Goal: Task Accomplishment & Management: Manage account settings

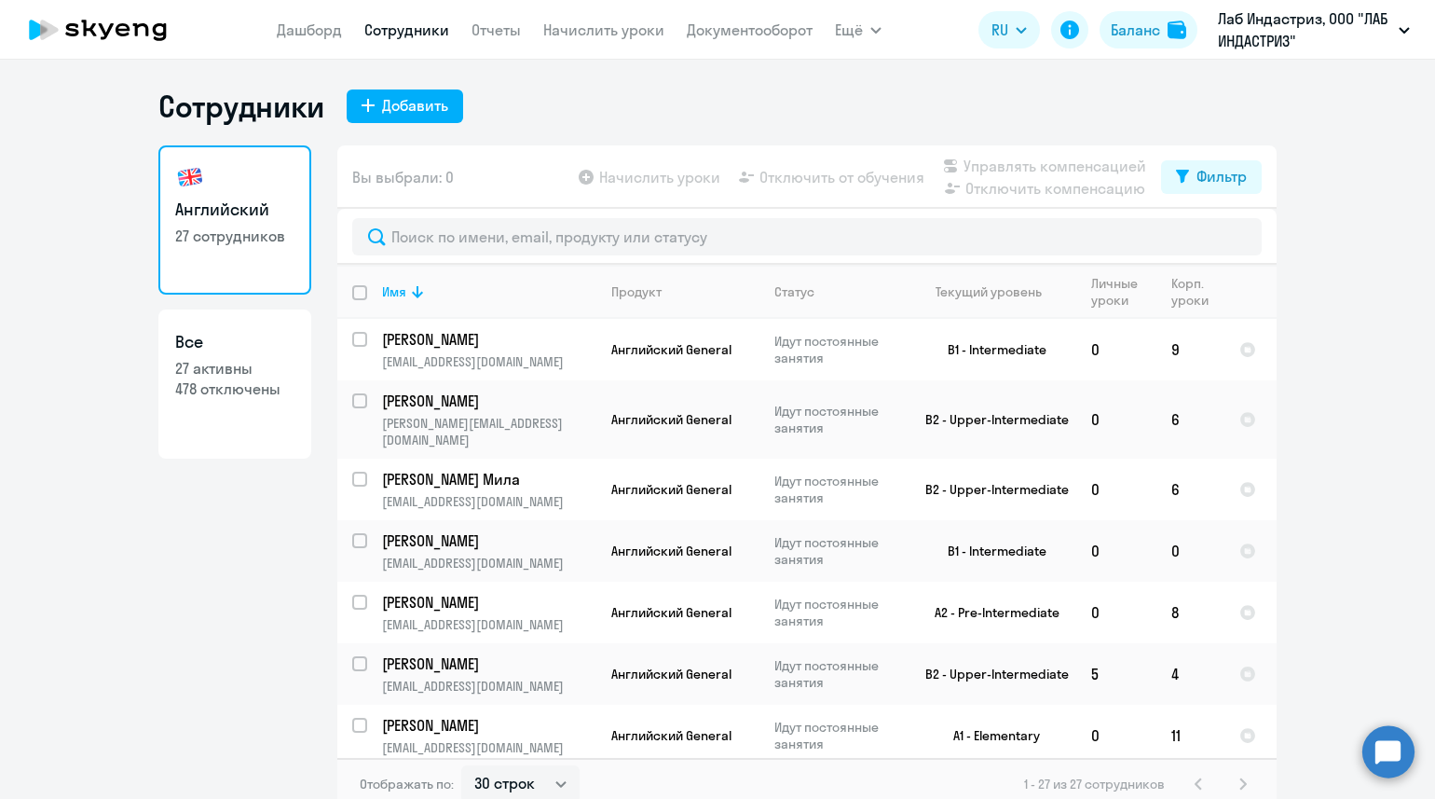
select select "30"
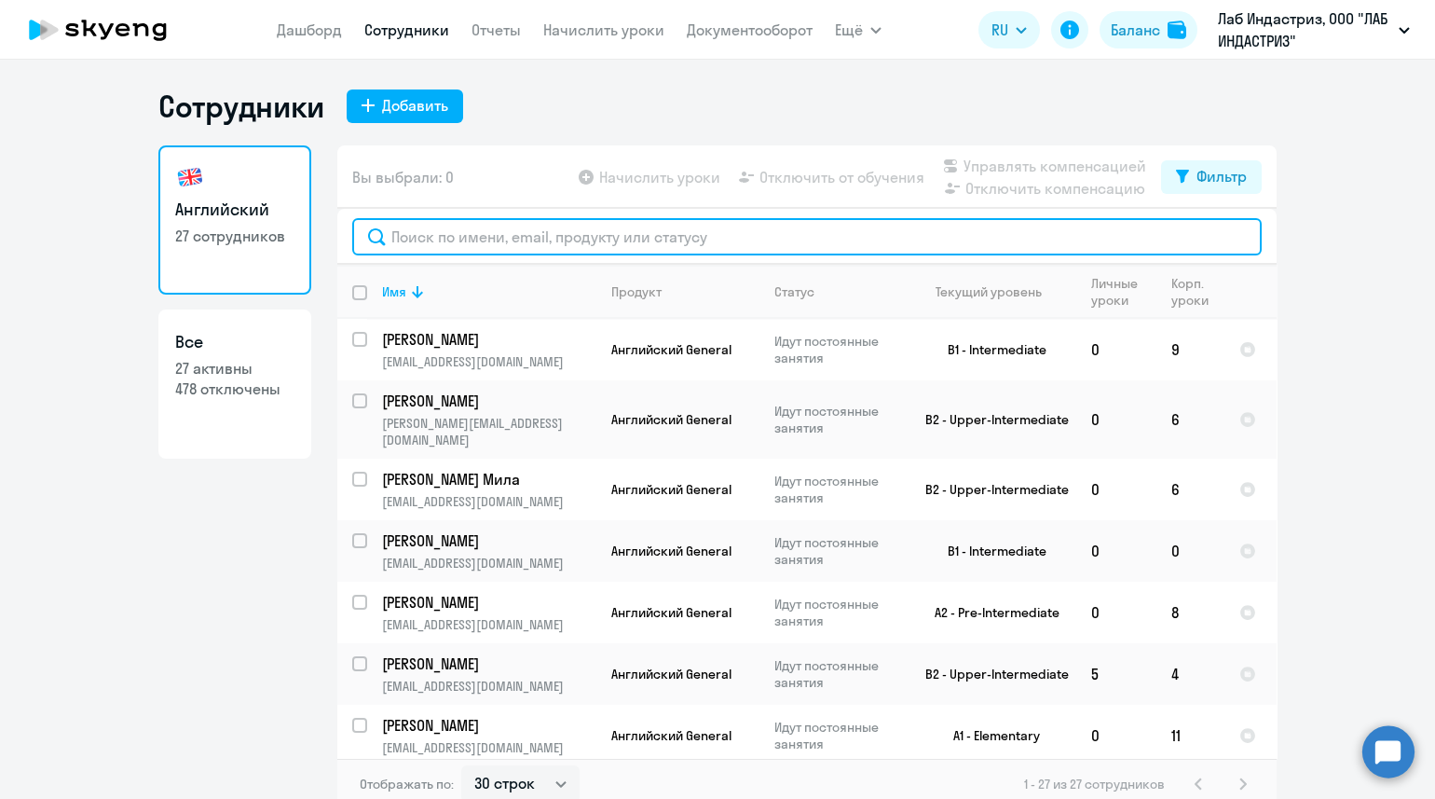
click at [411, 230] on input "text" at bounding box center [807, 236] width 910 height 37
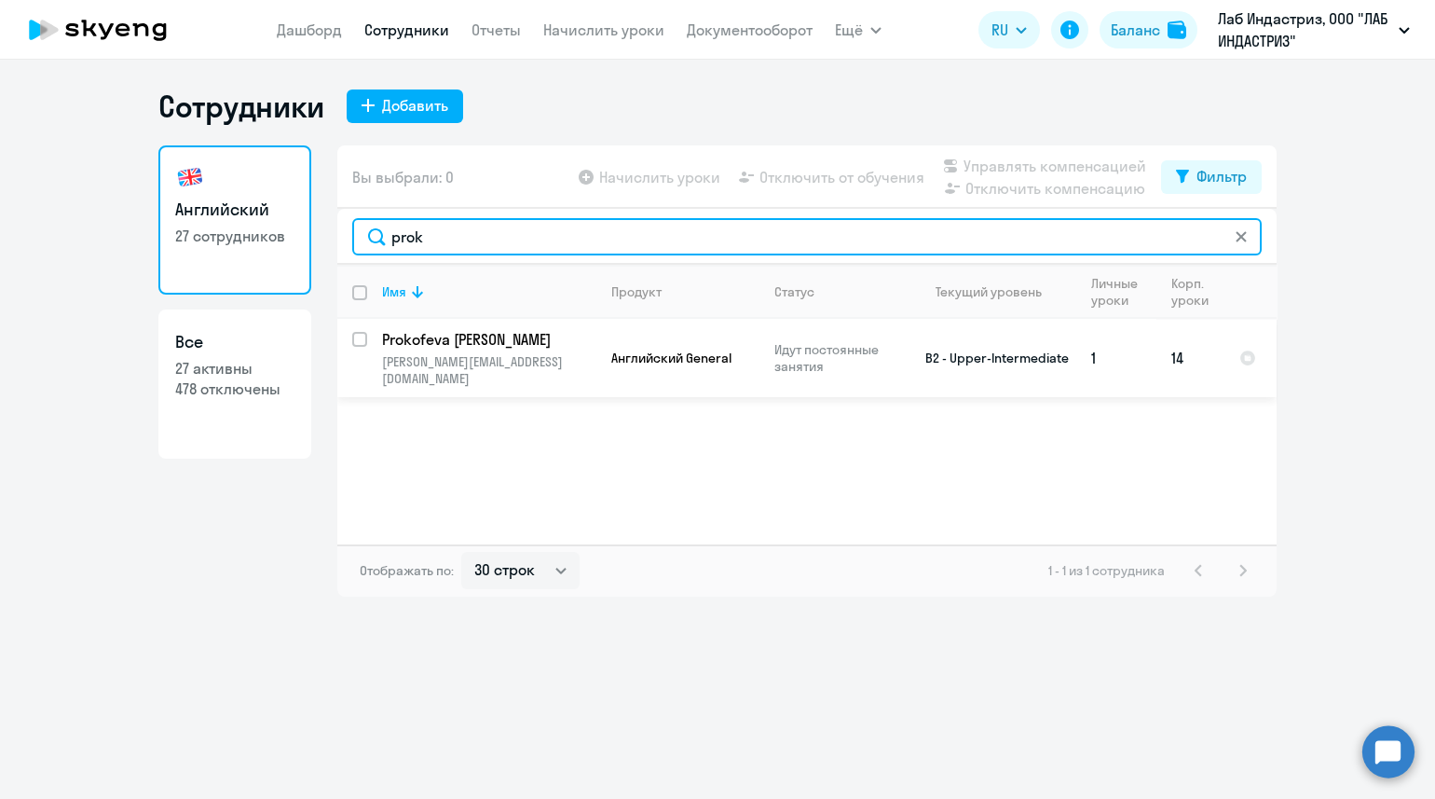
type input "prok"
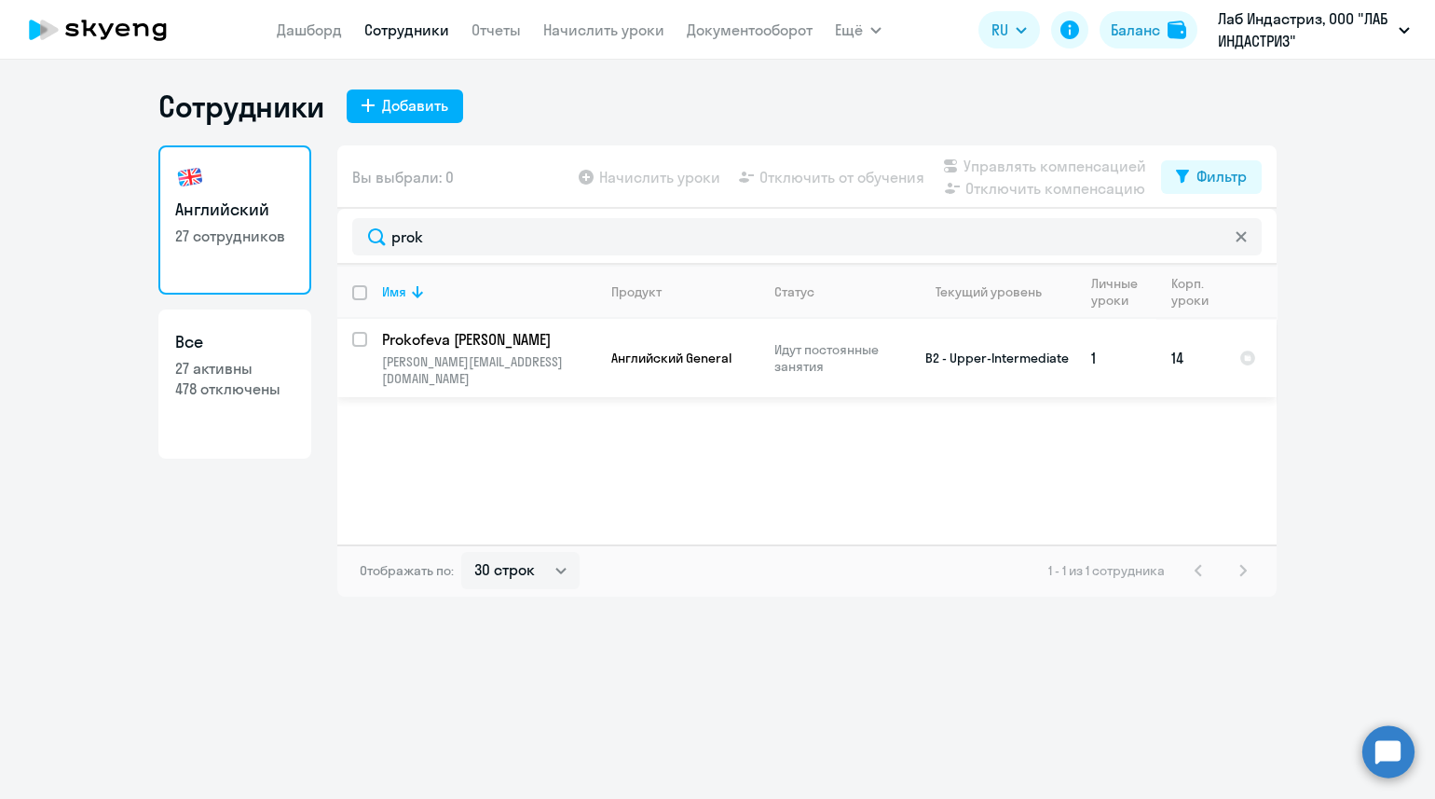
click at [357, 347] on input "select row 7311362" at bounding box center [370, 350] width 37 height 37
checkbox input "true"
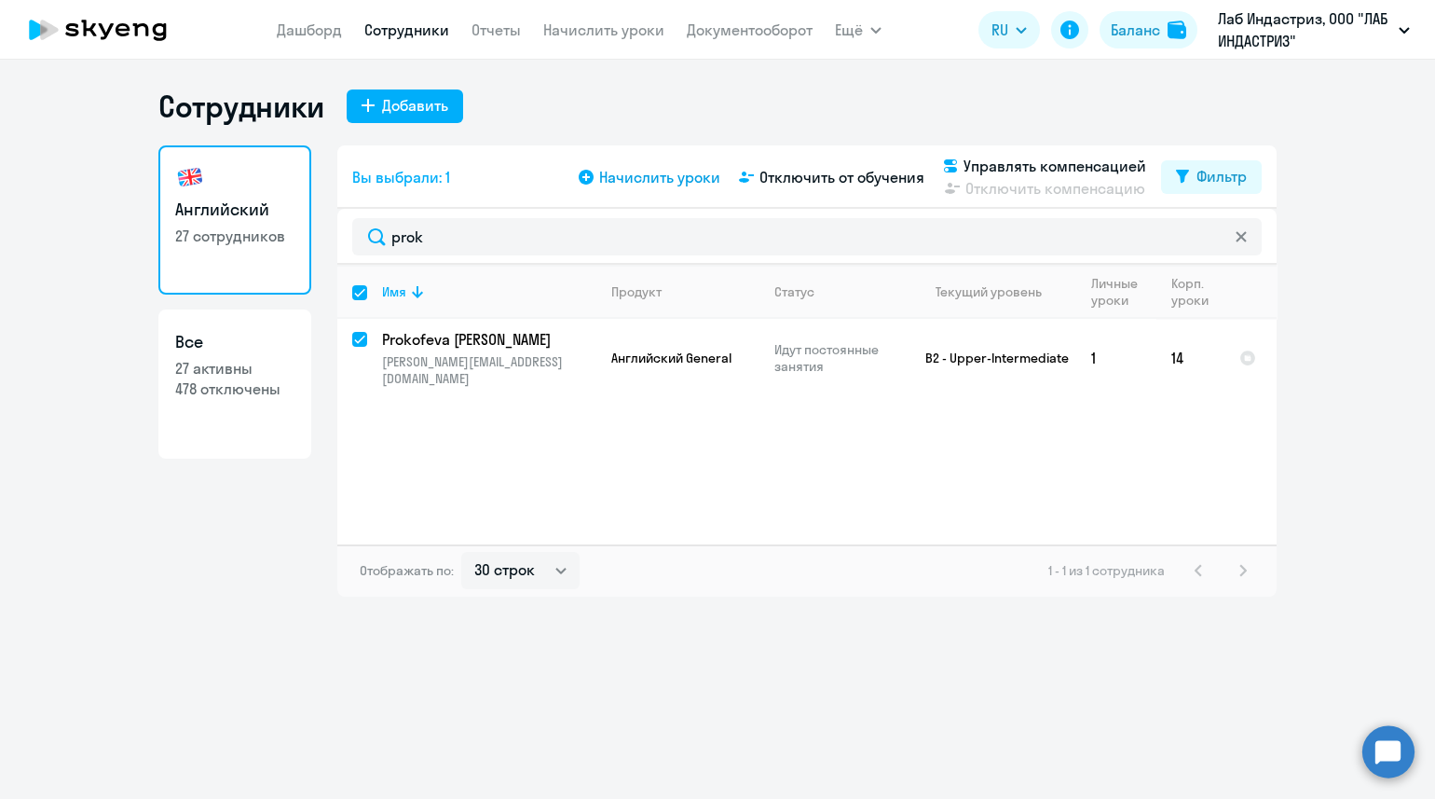
click at [666, 184] on span "Начислить уроки" at bounding box center [659, 177] width 121 height 22
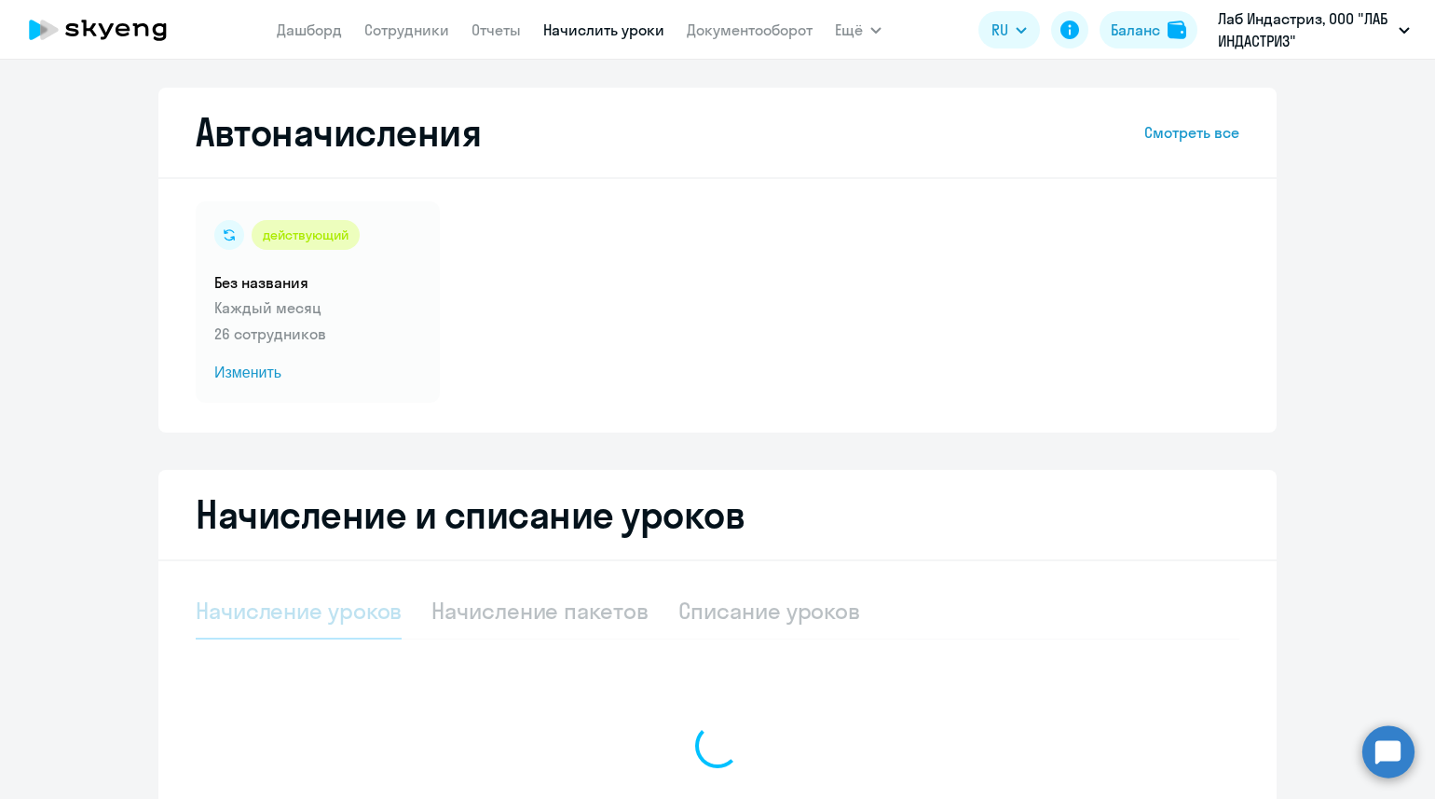
select select "10"
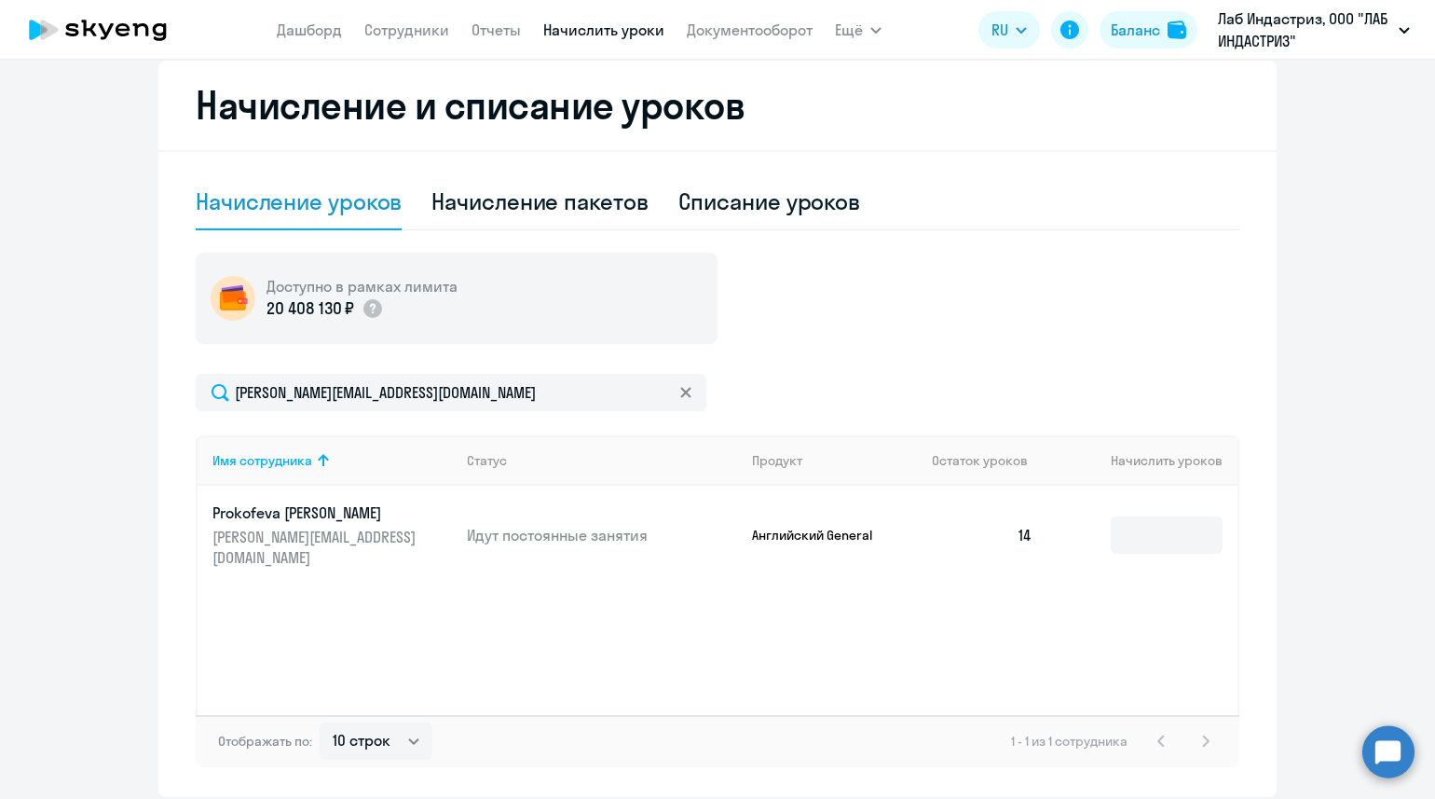
scroll to position [482, 0]
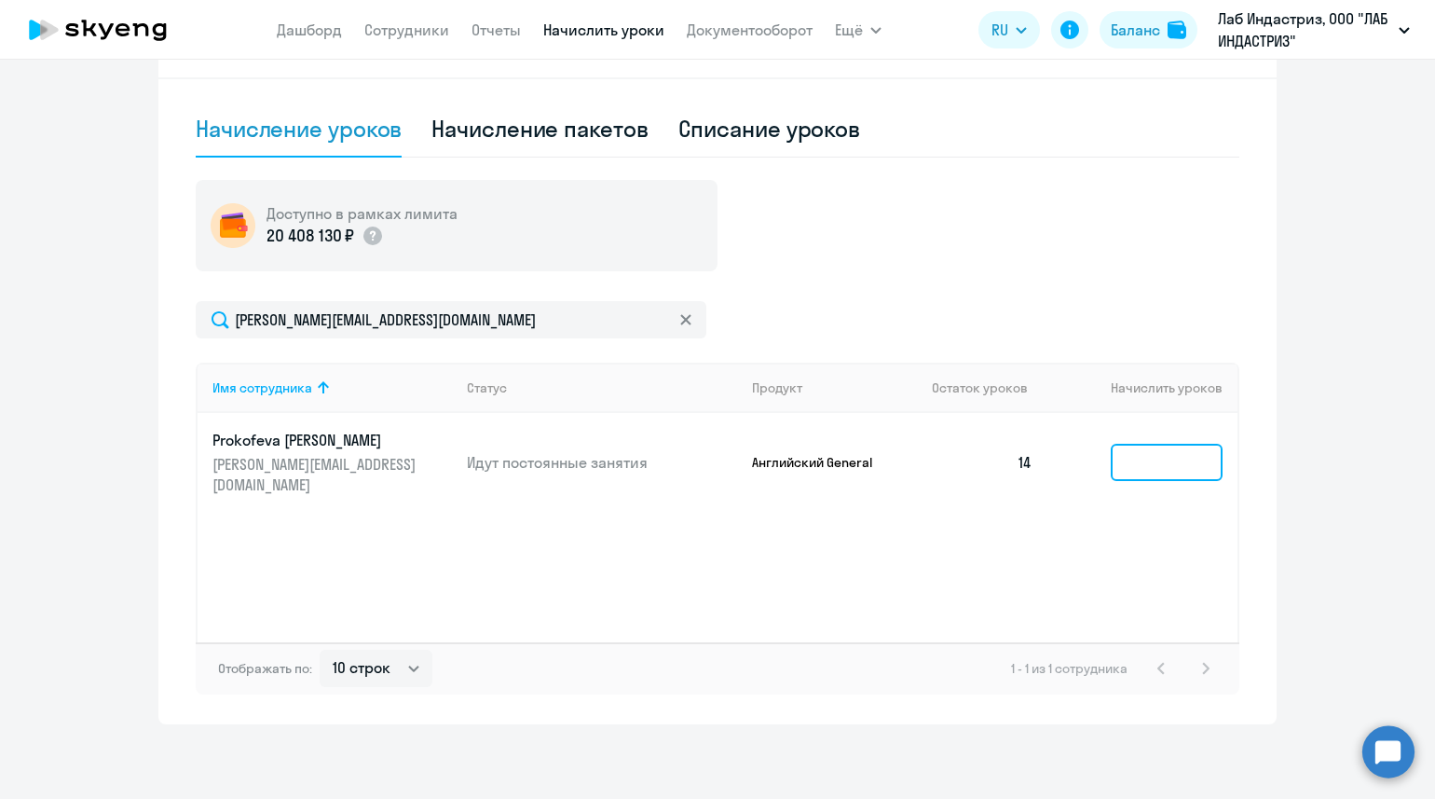
click at [1169, 464] on input at bounding box center [1167, 462] width 112 height 37
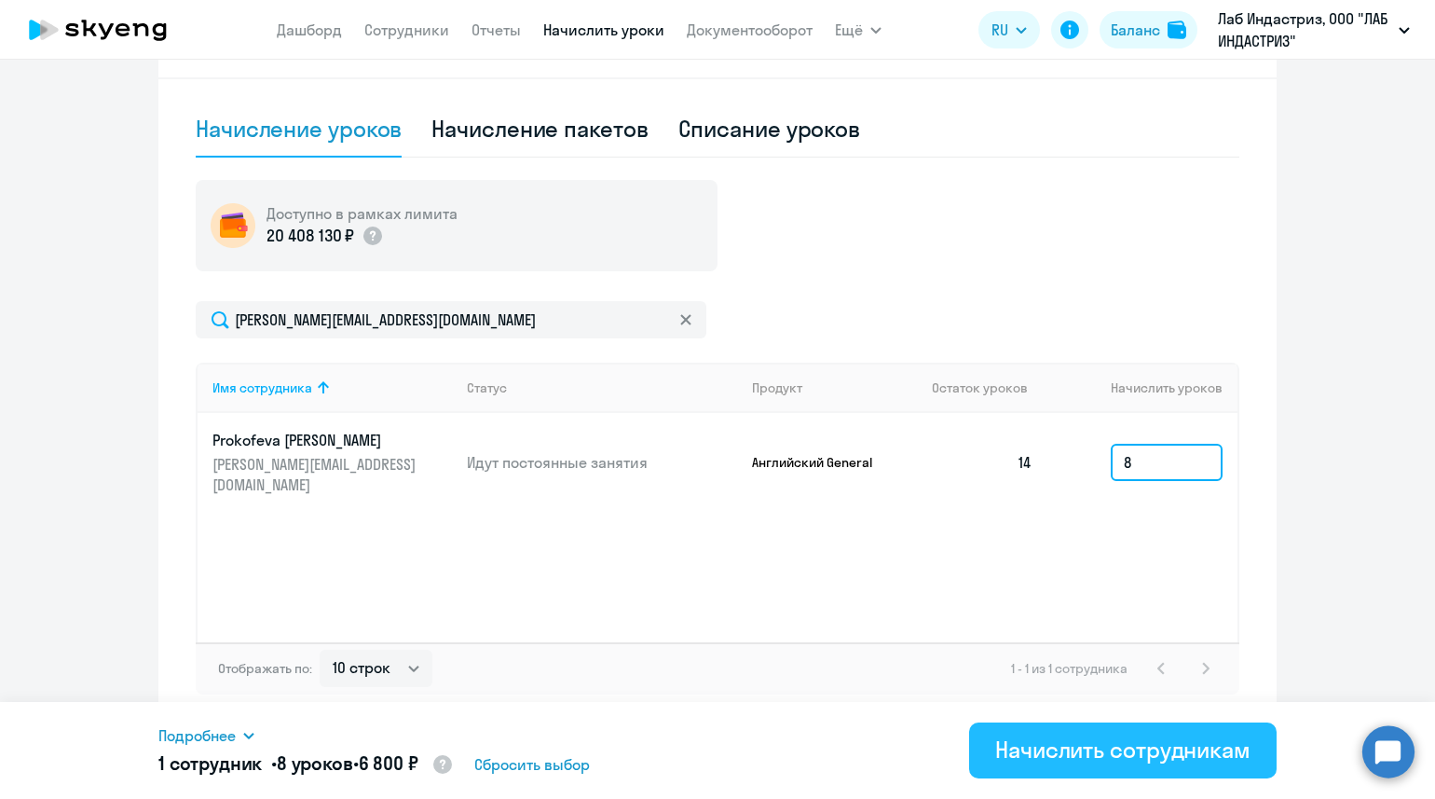
type input "8"
click at [1140, 755] on div "Начислить сотрудникам" at bounding box center [1123, 750] width 255 height 30
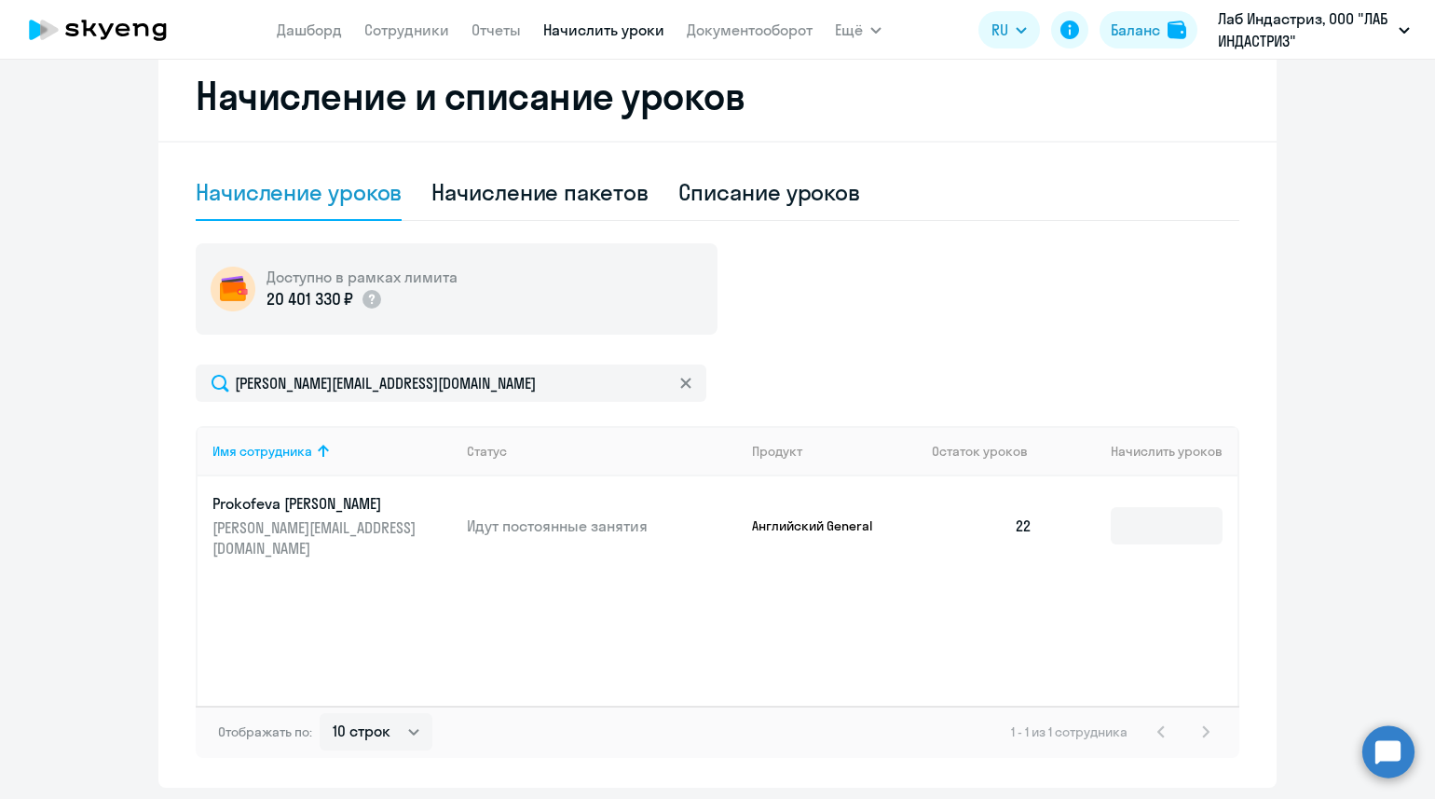
scroll to position [132, 0]
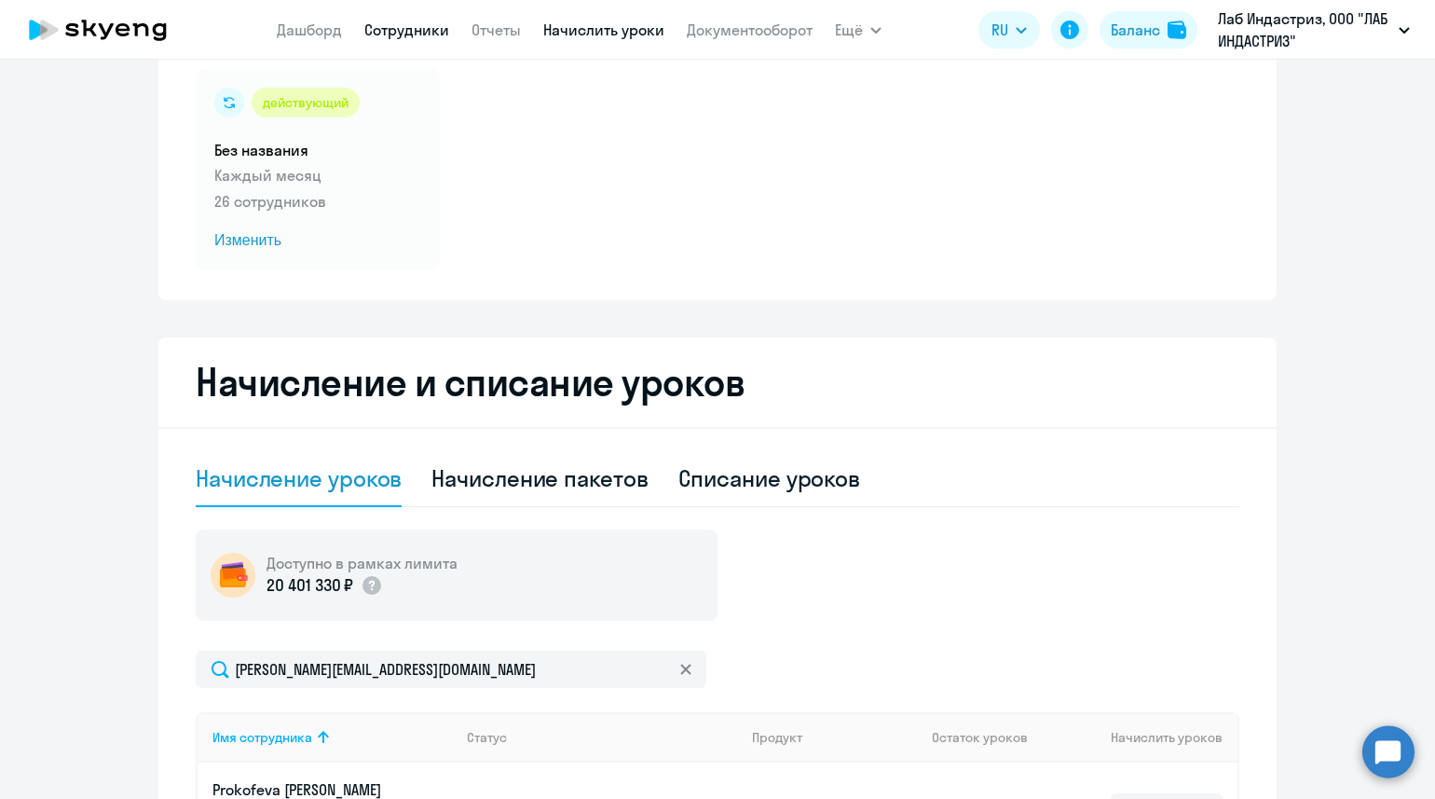
click at [401, 30] on link "Сотрудники" at bounding box center [406, 30] width 85 height 19
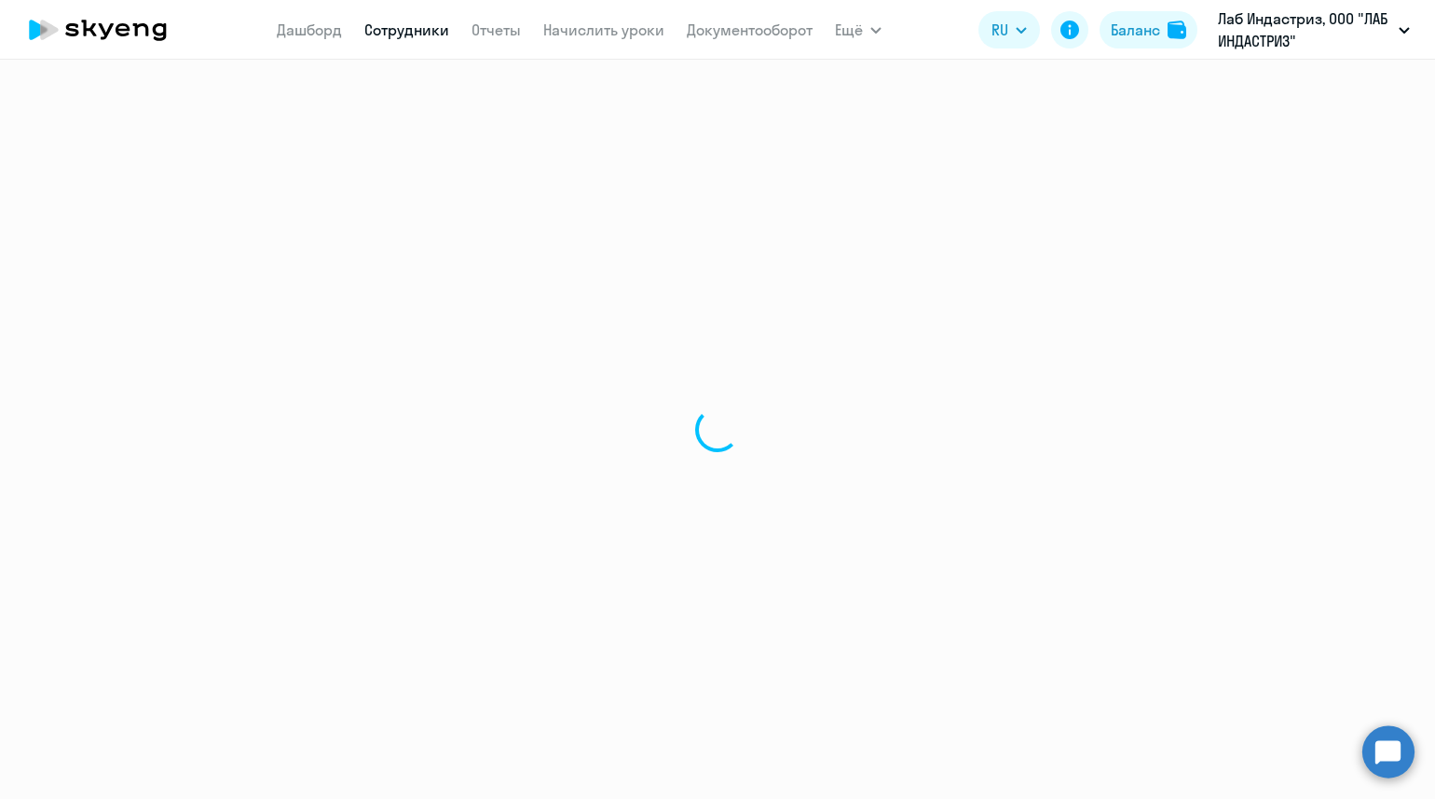
select select "30"
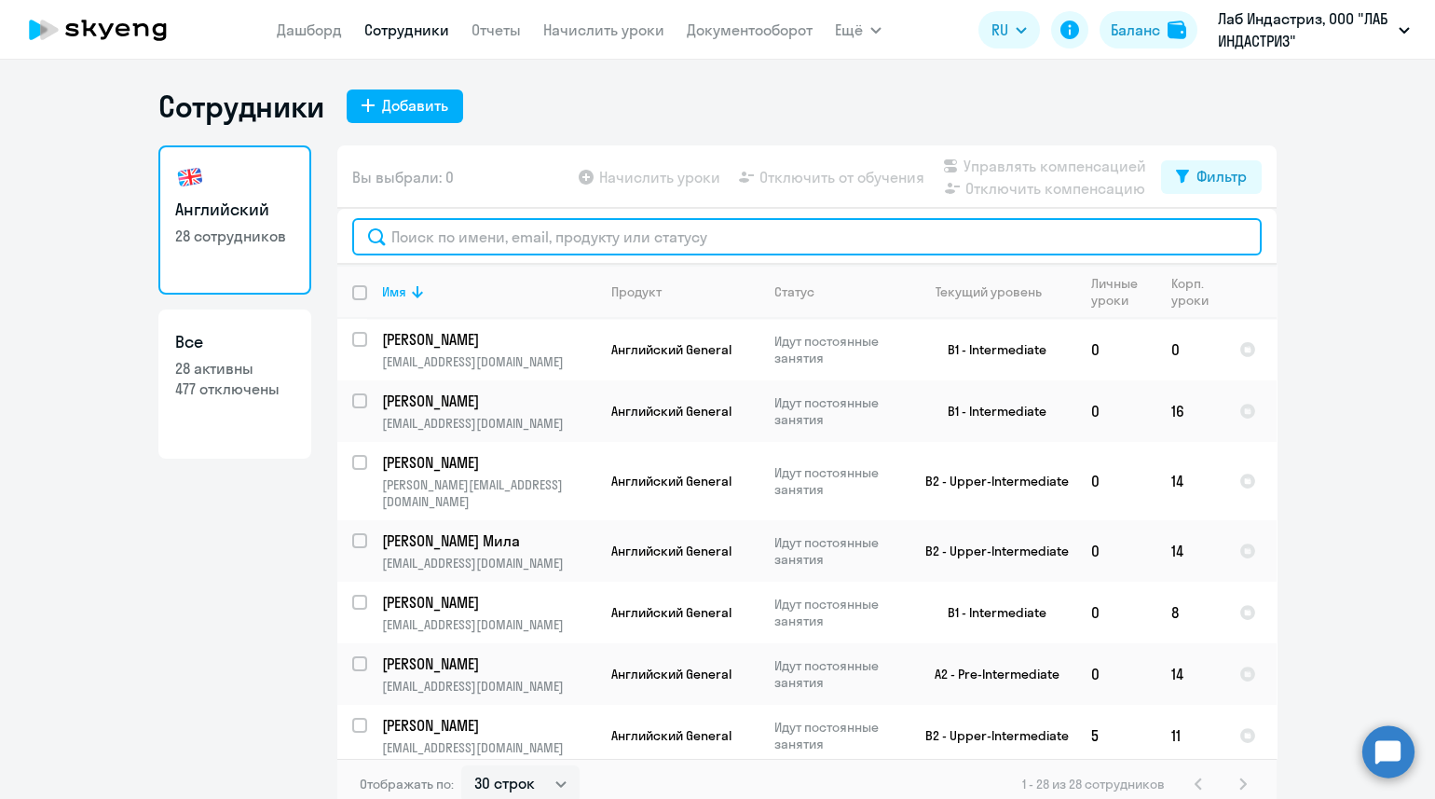
click at [410, 246] on input "text" at bounding box center [807, 236] width 910 height 37
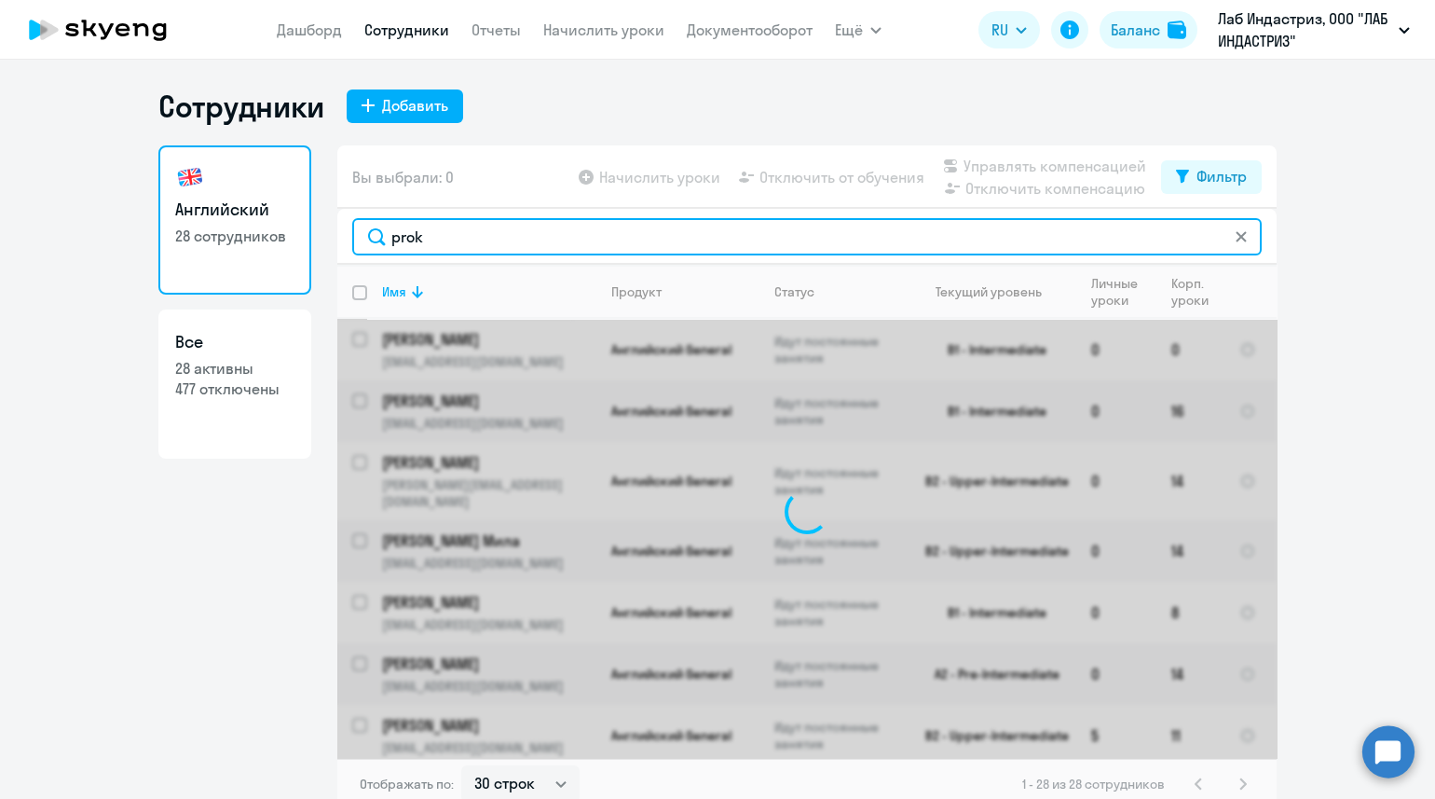
type input "[PERSON_NAME]"
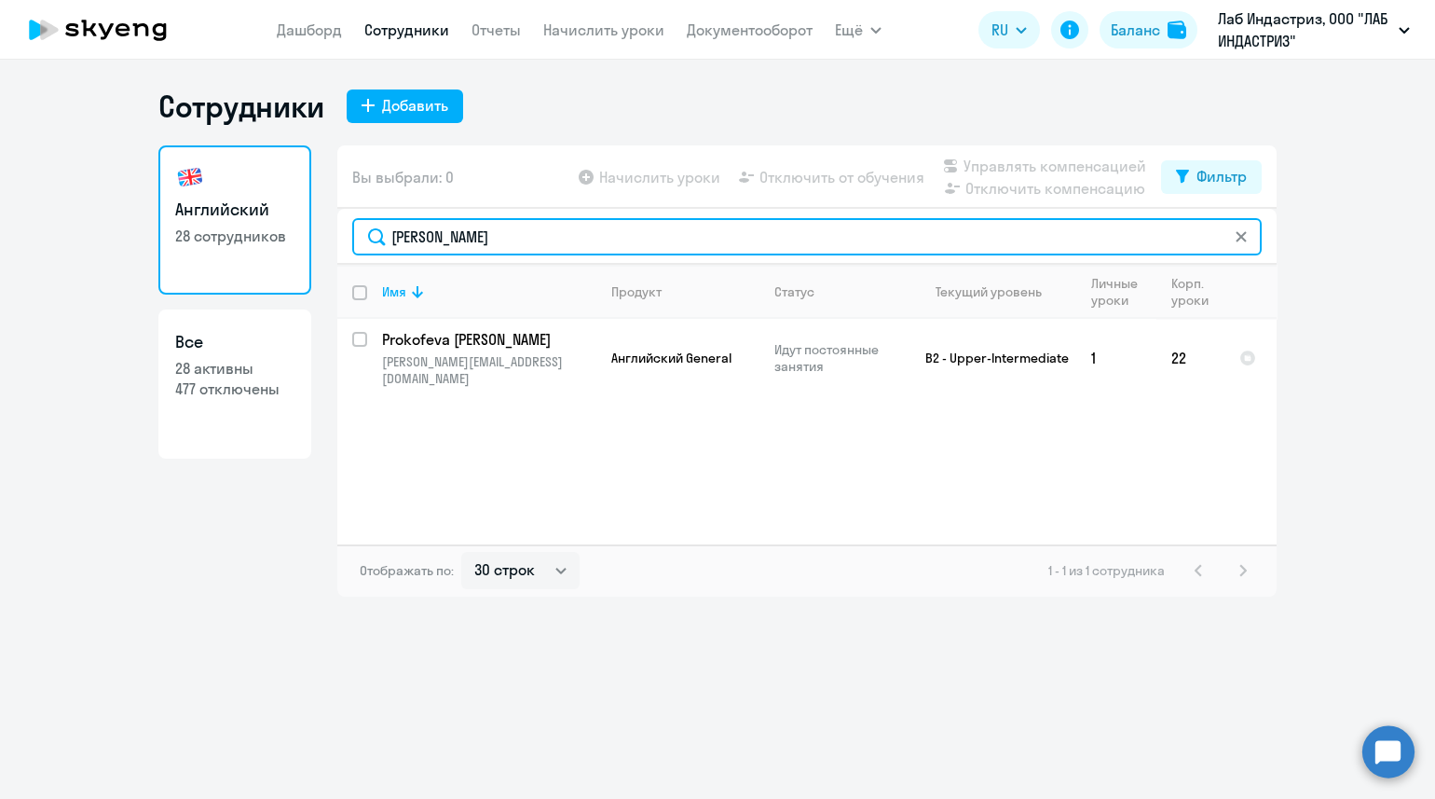
drag, startPoint x: 467, startPoint y: 235, endPoint x: 367, endPoint y: 234, distance: 99.7
click at [367, 234] on input "[PERSON_NAME]" at bounding box center [807, 236] width 910 height 37
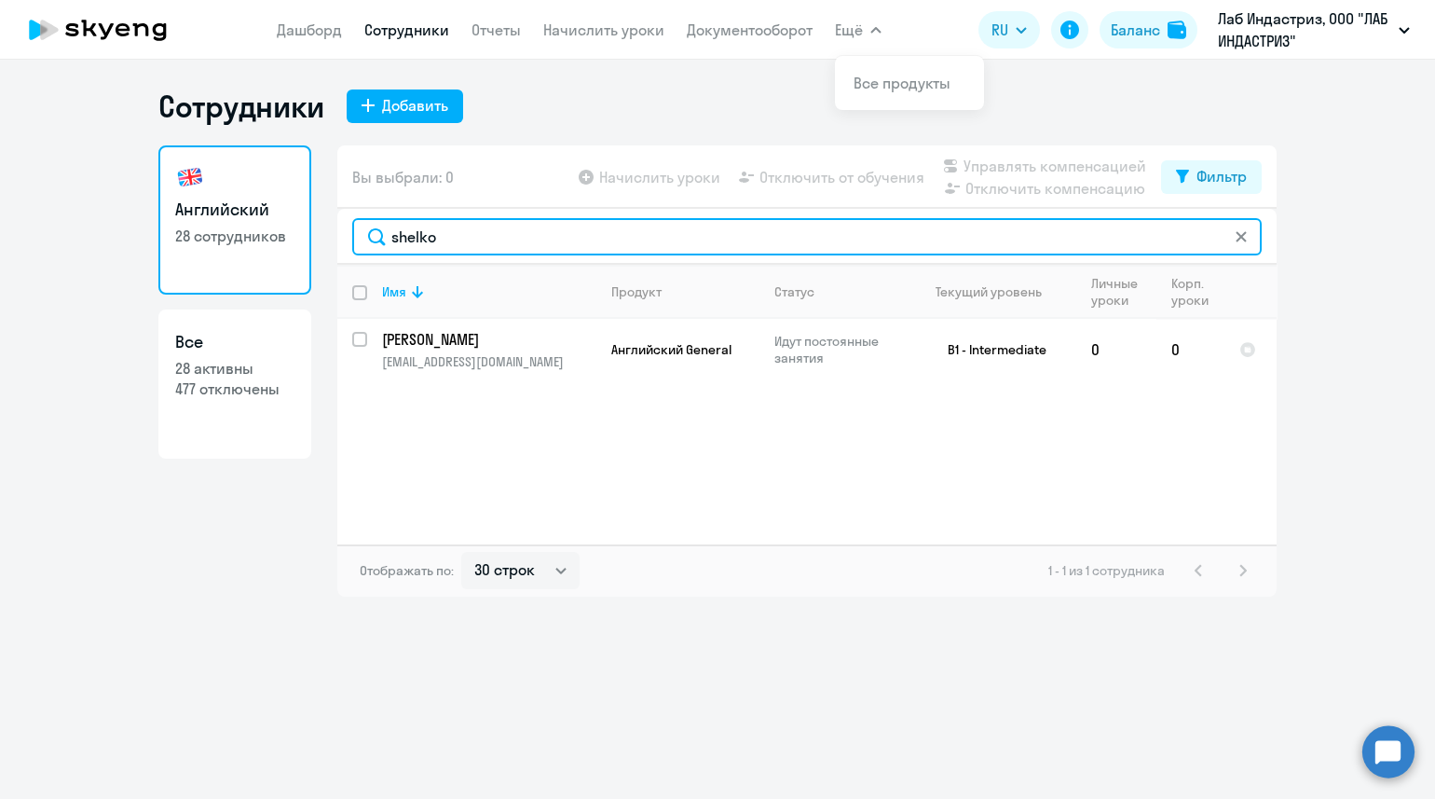
type input "shelko"
